Goal: Task Accomplishment & Management: Use online tool/utility

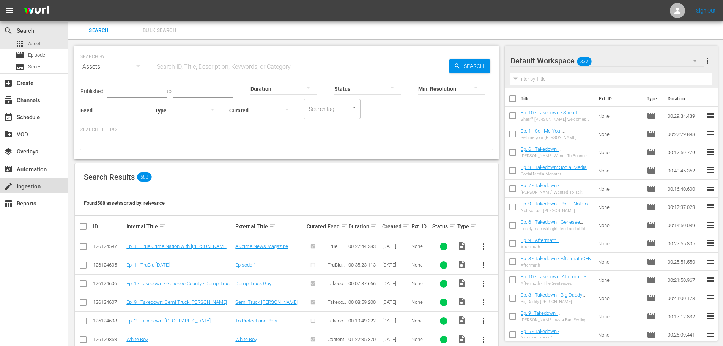
click at [35, 180] on div "create Ingestion" at bounding box center [34, 185] width 68 height 15
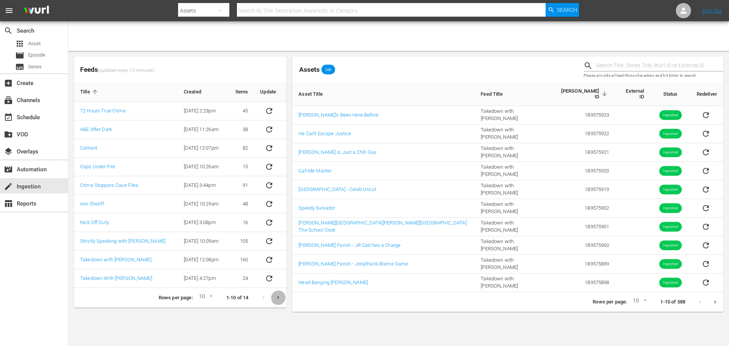
click at [281, 299] on icon "Next page" at bounding box center [278, 298] width 6 height 6
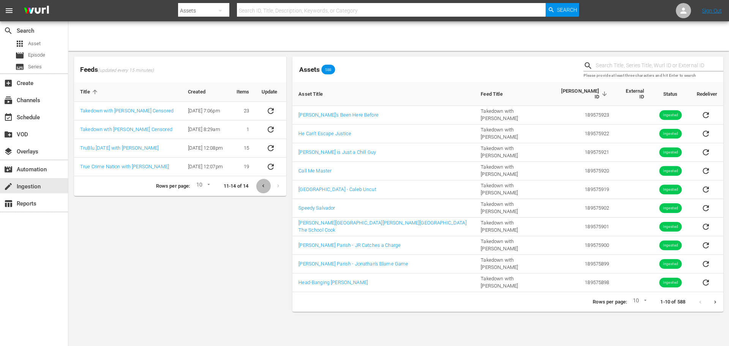
click at [264, 184] on icon "Previous page" at bounding box center [263, 186] width 6 height 6
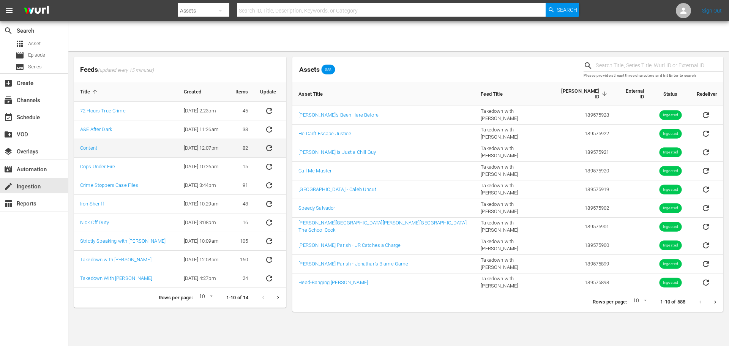
click at [268, 149] on icon "sticky table" at bounding box center [269, 148] width 9 height 9
click at [275, 298] on button "Next page" at bounding box center [278, 297] width 15 height 15
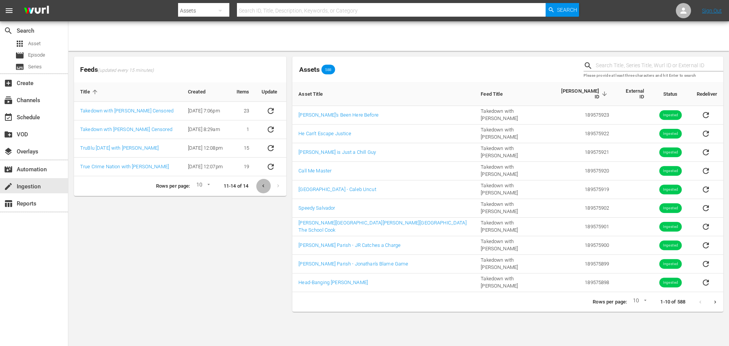
click at [261, 186] on icon "Previous page" at bounding box center [263, 186] width 6 height 6
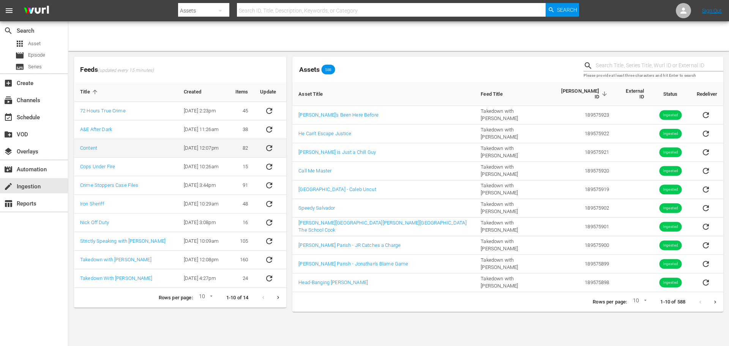
click at [270, 146] on icon "sticky table" at bounding box center [269, 148] width 6 height 6
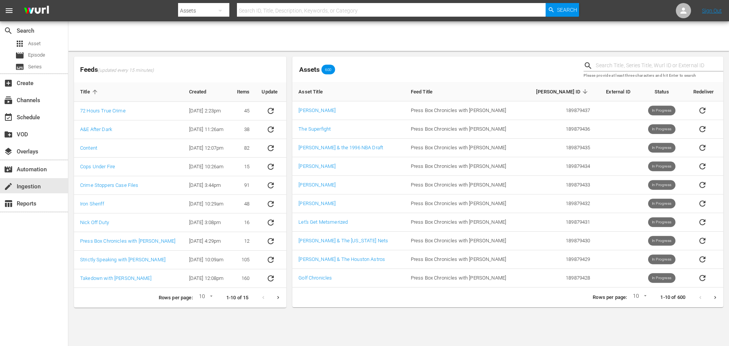
click at [719, 298] on button "Next page" at bounding box center [715, 297] width 15 height 15
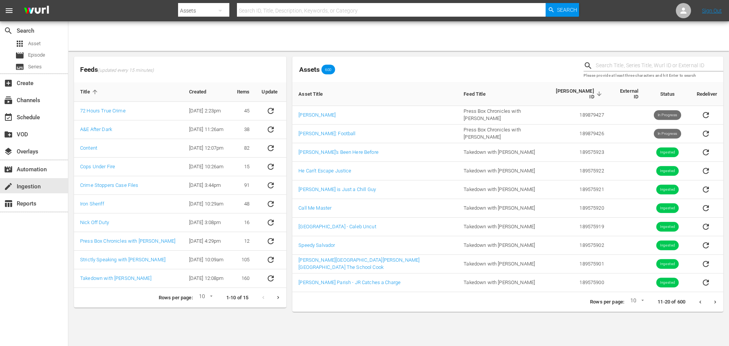
click at [700, 300] on icon "Previous page" at bounding box center [700, 301] width 2 height 3
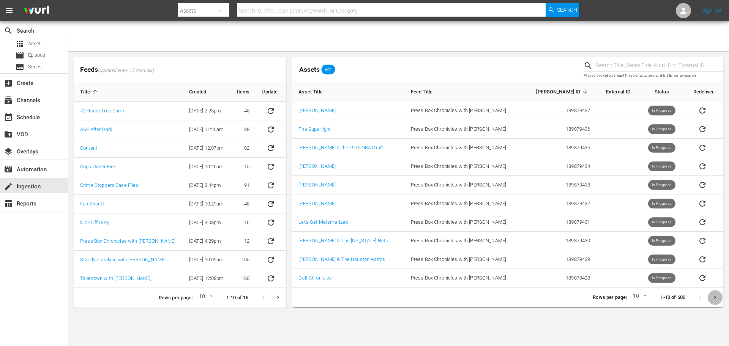
click at [714, 298] on icon "Next page" at bounding box center [715, 298] width 6 height 6
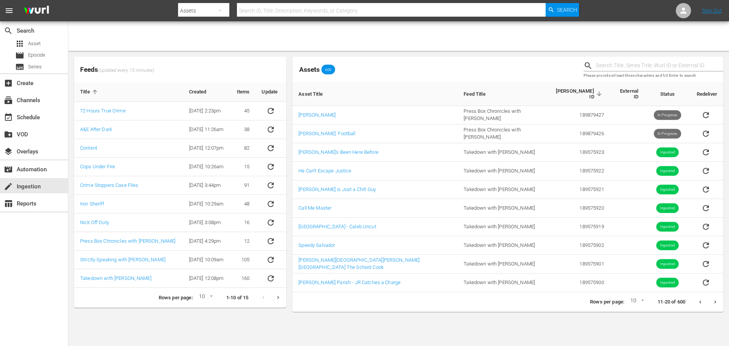
click at [699, 299] on icon "Previous page" at bounding box center [701, 302] width 6 height 6
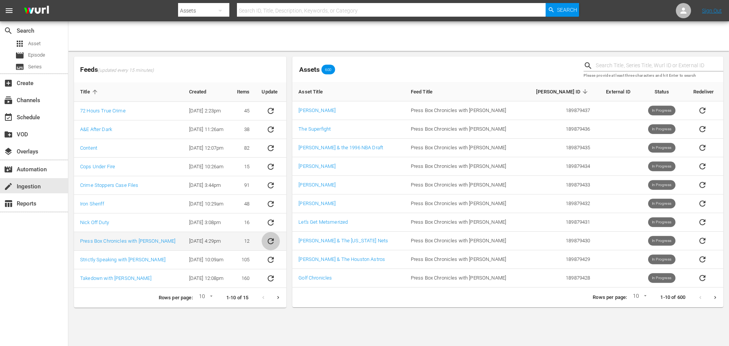
click at [271, 243] on icon "sticky table" at bounding box center [270, 241] width 9 height 9
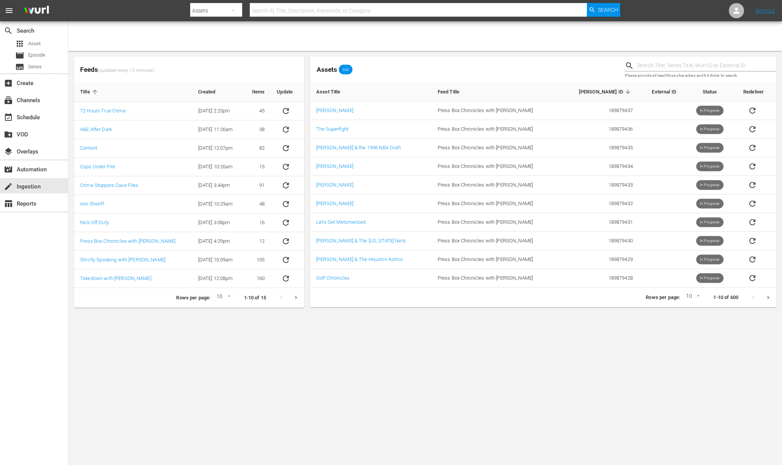
click at [729, 297] on icon "Next page" at bounding box center [768, 298] width 6 height 6
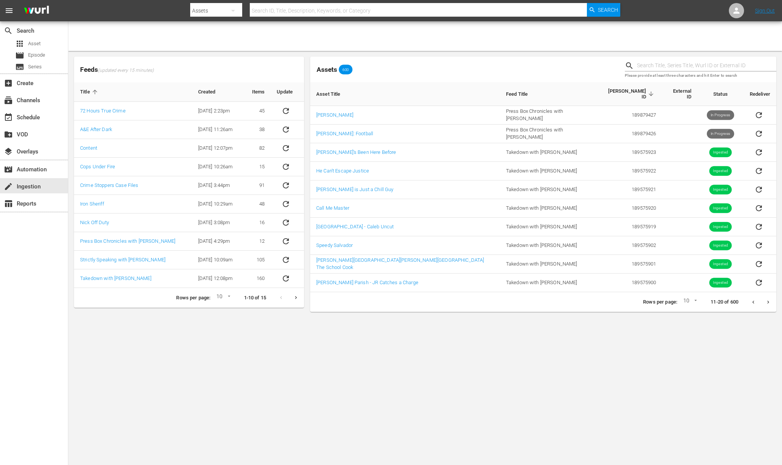
click at [729, 299] on button "Previous page" at bounding box center [753, 302] width 15 height 15
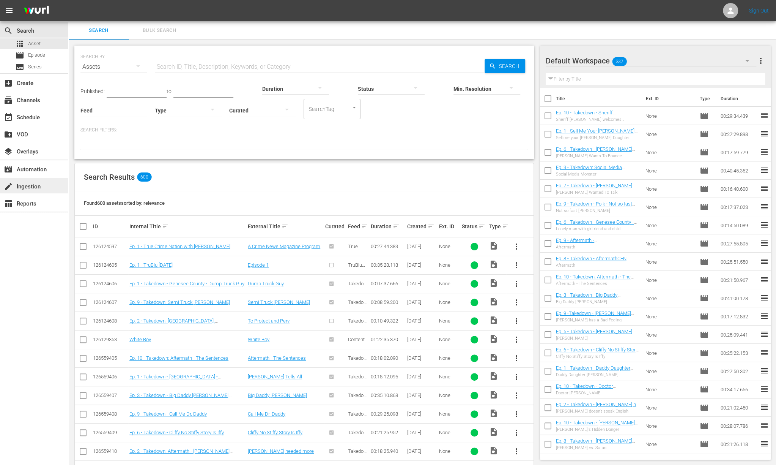
click at [32, 185] on div "create Ingestion" at bounding box center [21, 185] width 43 height 7
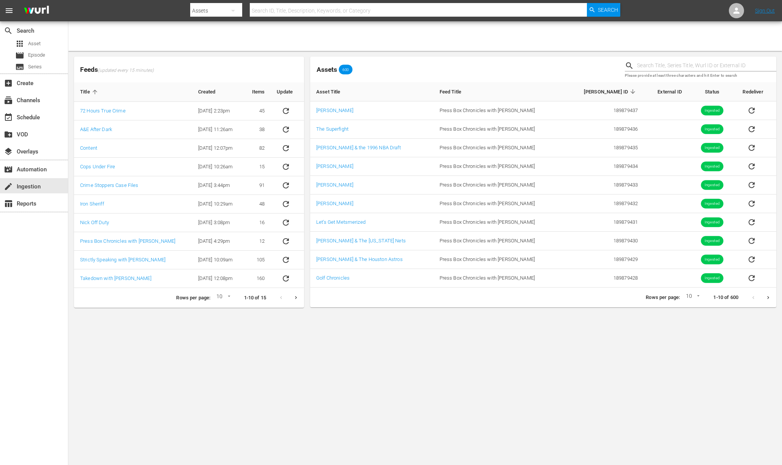
click at [299, 295] on button "Next page" at bounding box center [296, 297] width 15 height 15
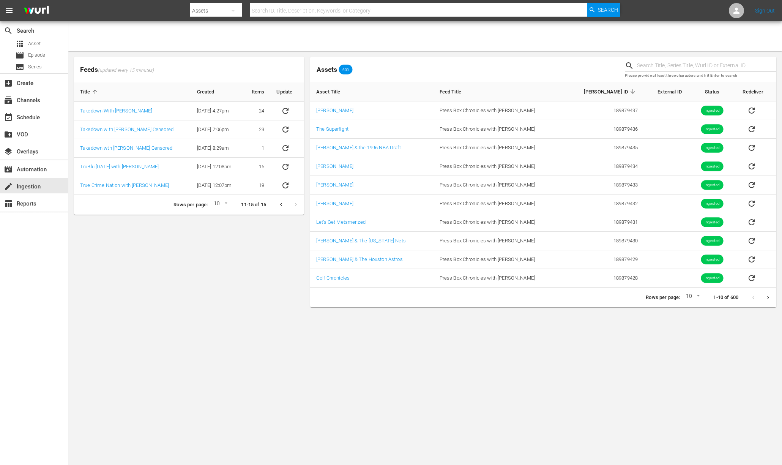
click at [279, 204] on icon "Previous page" at bounding box center [281, 205] width 6 height 6
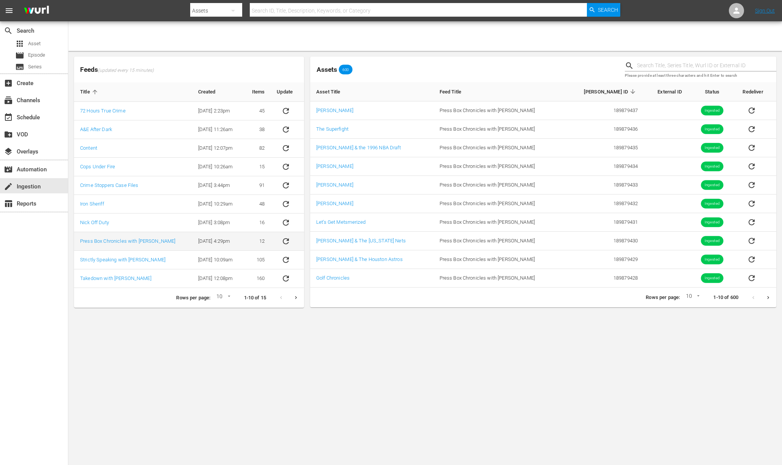
click at [286, 242] on icon "sticky table" at bounding box center [285, 241] width 9 height 9
click at [290, 241] on icon "sticky table" at bounding box center [285, 241] width 9 height 9
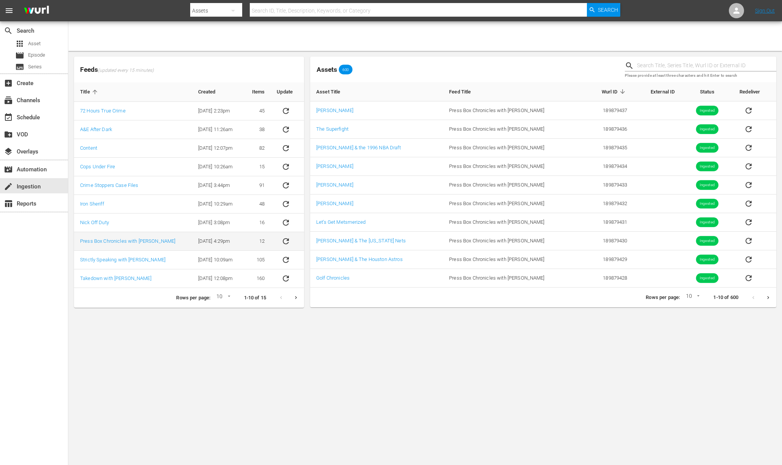
click at [288, 241] on icon "sticky table" at bounding box center [285, 241] width 9 height 9
click at [285, 242] on icon "sticky table" at bounding box center [285, 241] width 9 height 9
click at [289, 240] on icon "sticky table" at bounding box center [286, 241] width 6 height 6
click at [290, 240] on icon "sticky table" at bounding box center [285, 241] width 9 height 9
click at [290, 241] on icon "sticky table" at bounding box center [285, 241] width 9 height 9
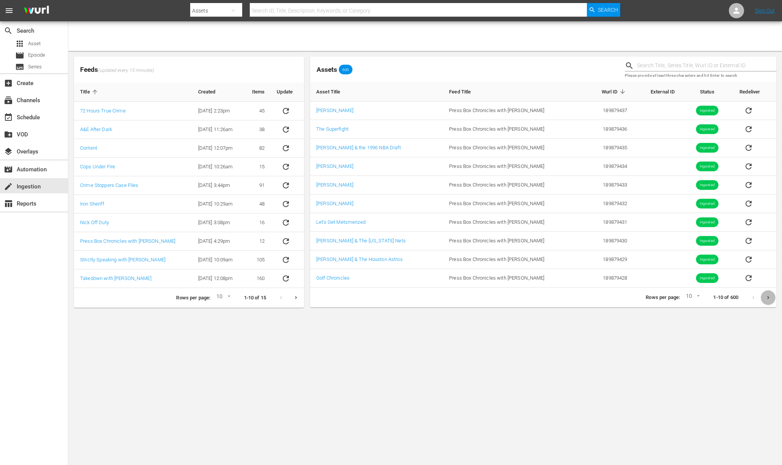
click at [767, 295] on icon "Next page" at bounding box center [768, 298] width 6 height 6
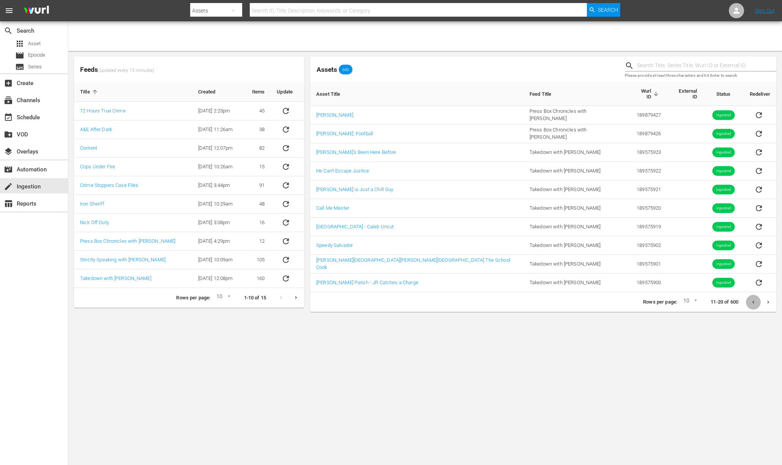
click at [755, 299] on icon "Previous page" at bounding box center [754, 302] width 6 height 6
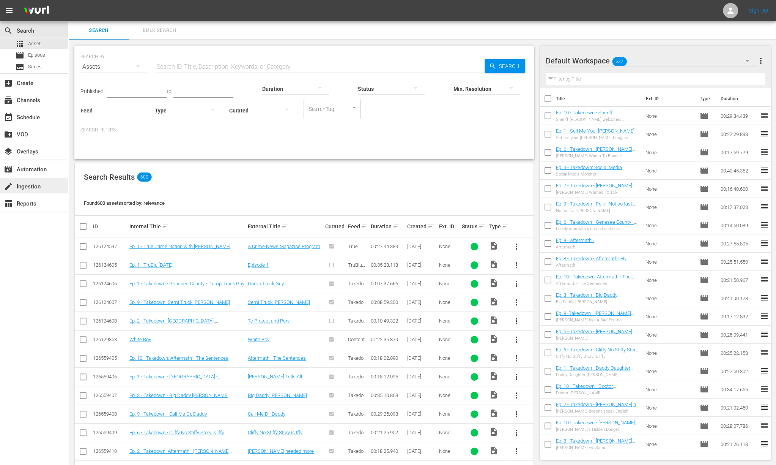
click at [37, 187] on div "create Ingestion" at bounding box center [21, 185] width 43 height 7
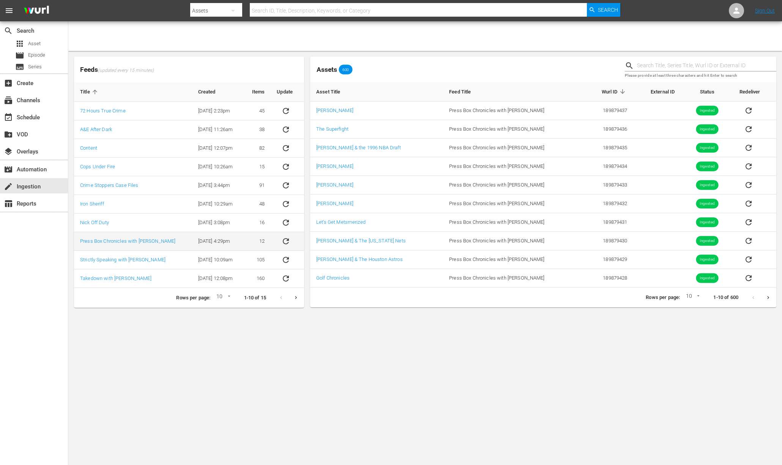
click at [290, 240] on icon "sticky table" at bounding box center [285, 241] width 9 height 9
